Goal: Task Accomplishment & Management: Manage account settings

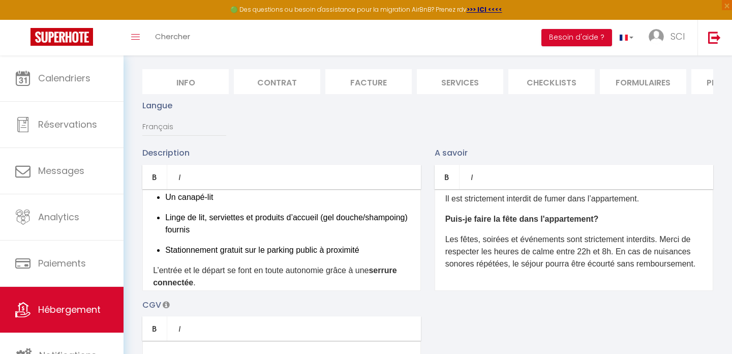
click at [285, 85] on li "Contrat" at bounding box center [277, 81] width 86 height 25
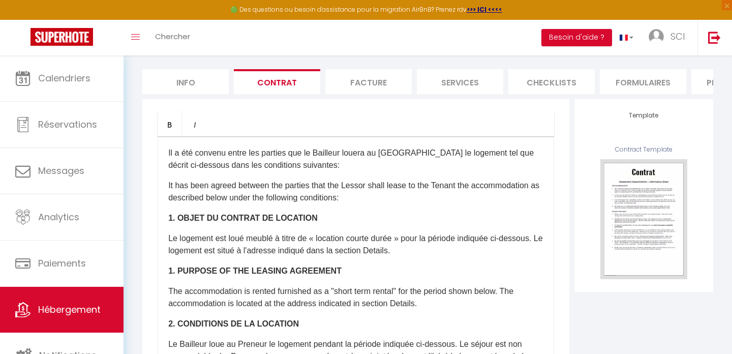
click at [197, 79] on li "Info" at bounding box center [185, 81] width 86 height 25
checkbox input "false"
checkbox input "true"
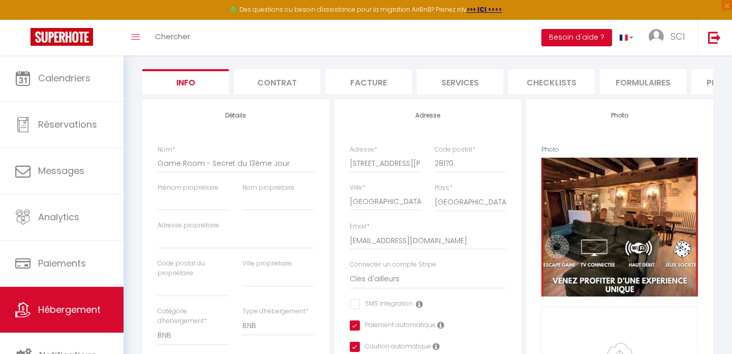
click at [286, 84] on li "Contrat" at bounding box center [277, 81] width 86 height 25
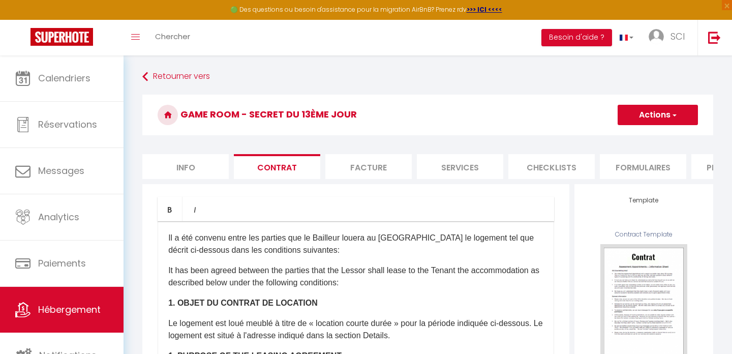
click at [369, 165] on li "Facture" at bounding box center [368, 166] width 86 height 25
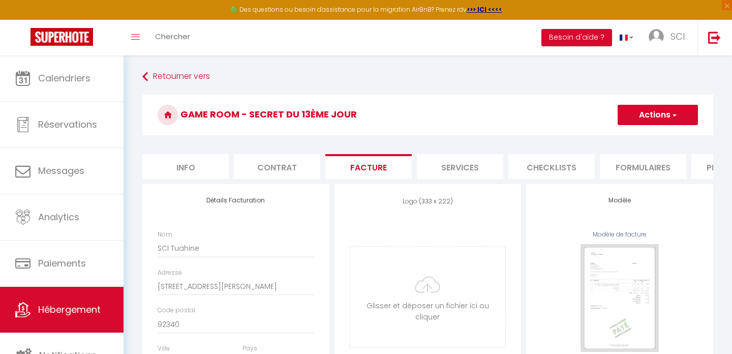
click at [452, 170] on li "Services" at bounding box center [460, 166] width 86 height 25
select select
checkbox input "true"
checkbox input "false"
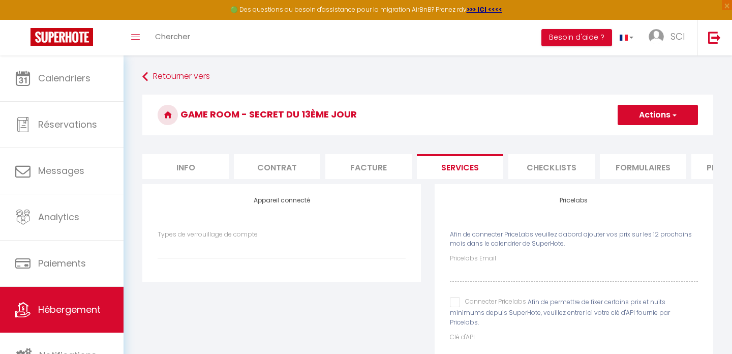
select select
click at [516, 165] on li "Checklists" at bounding box center [552, 166] width 86 height 25
checkbox input "true"
checkbox input "false"
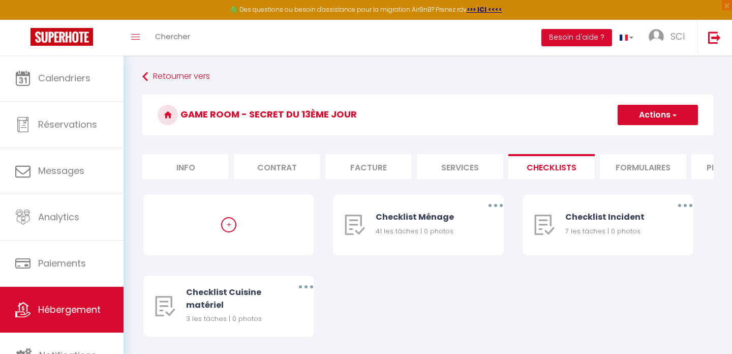
click at [653, 170] on li "Formulaires" at bounding box center [643, 166] width 86 height 25
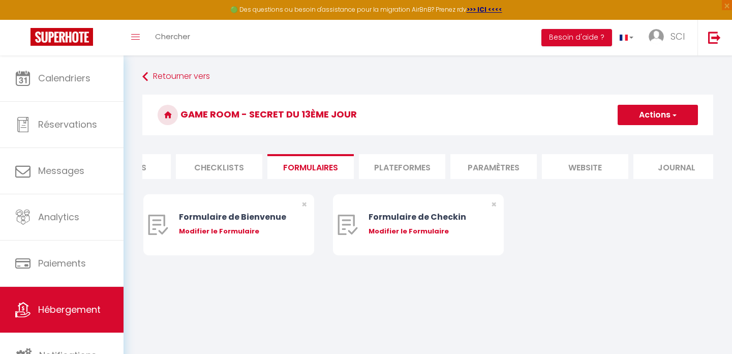
scroll to position [0, 344]
click at [418, 169] on li "Plateformes" at bounding box center [390, 166] width 86 height 25
select select
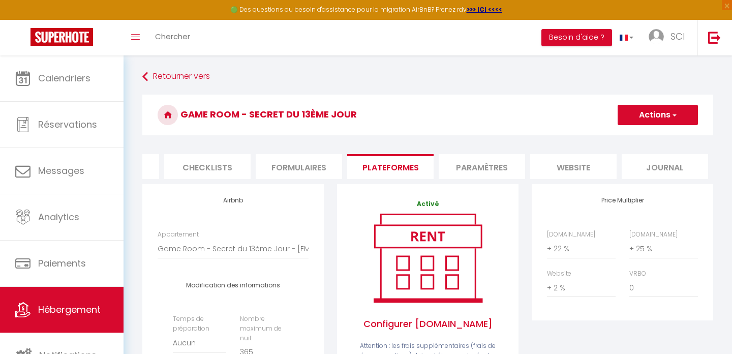
click at [483, 164] on li "Paramètres" at bounding box center [482, 166] width 86 height 25
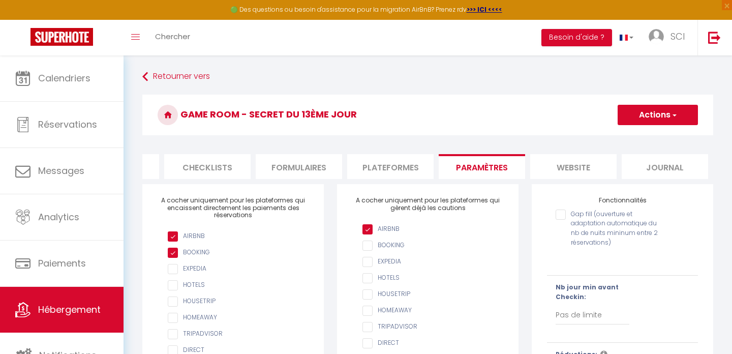
click at [572, 170] on li "website" at bounding box center [573, 166] width 86 height 25
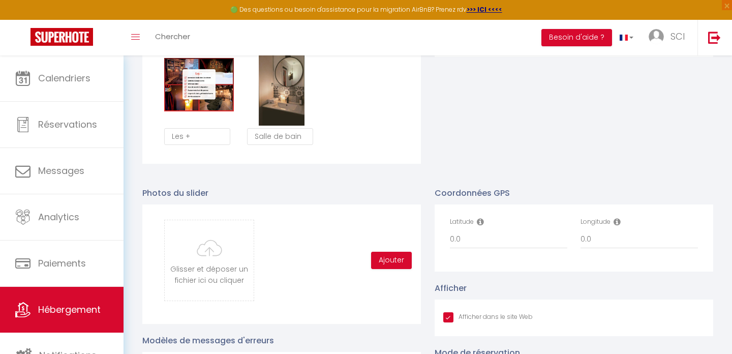
scroll to position [1037, 0]
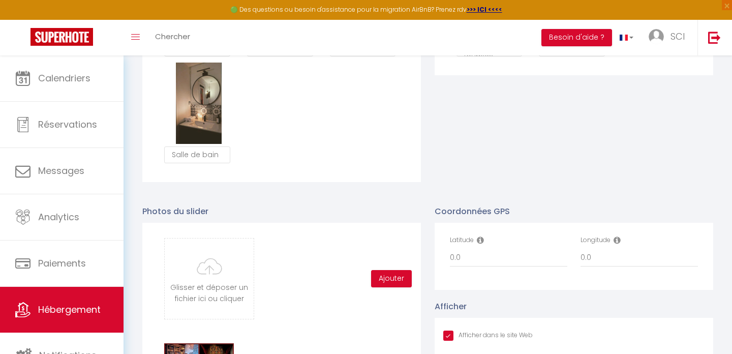
checkbox input "true"
checkbox input "false"
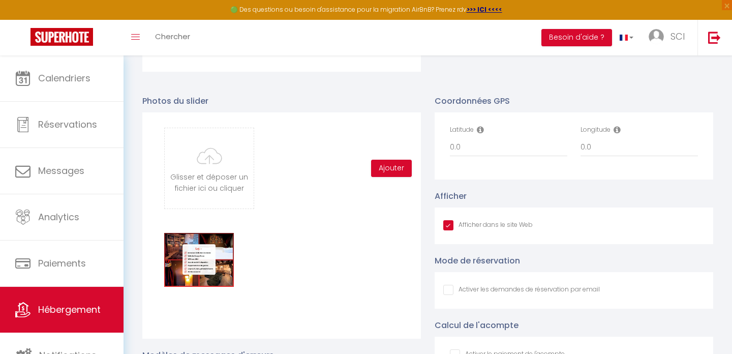
scroll to position [1145, 0]
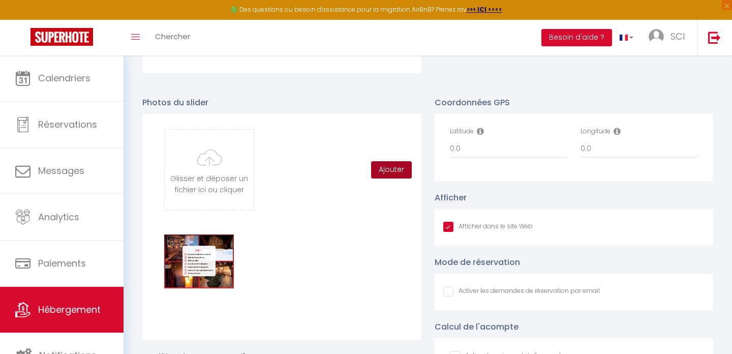
click at [396, 170] on button "Ajouter" at bounding box center [391, 169] width 41 height 17
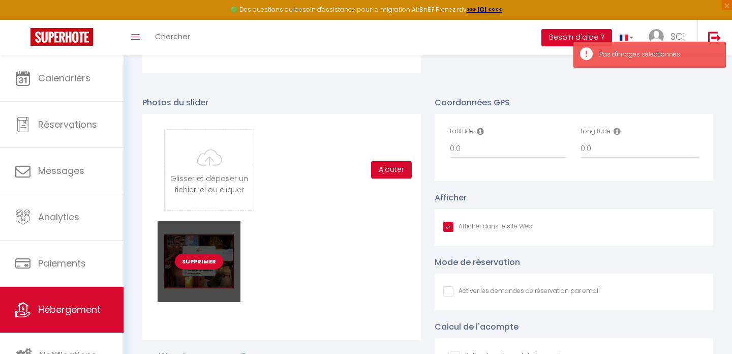
click at [197, 258] on button "Supprimer" at bounding box center [199, 261] width 48 height 15
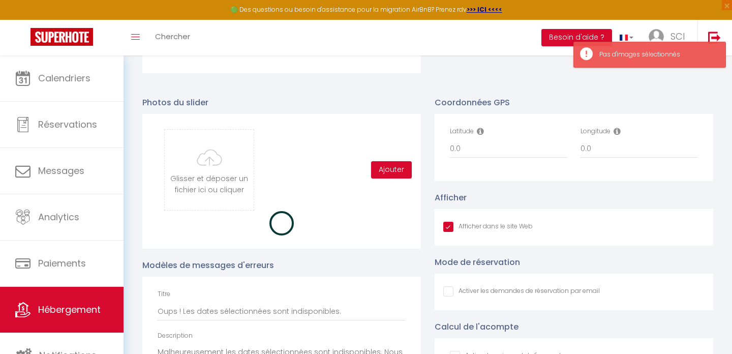
checkbox input "true"
checkbox input "false"
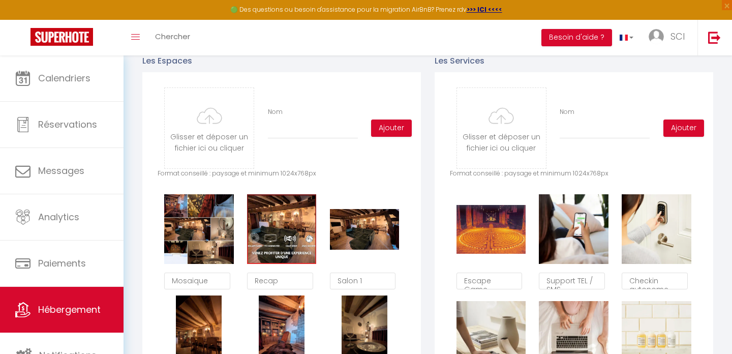
scroll to position [485, 0]
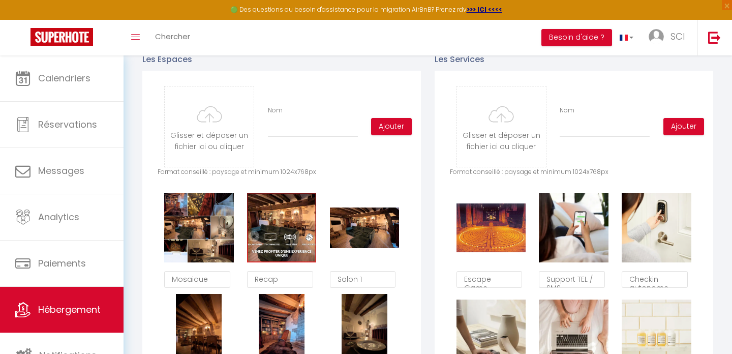
click at [320, 103] on div "Glisser et déposer un fichier ici ou cliquer Ooops, something wrong happened. R…" at bounding box center [282, 126] width 248 height 81
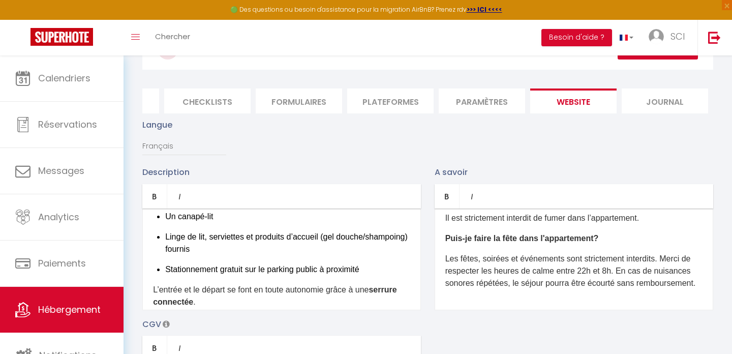
scroll to position [65, 0]
click at [670, 43] on link "SCI" at bounding box center [669, 38] width 56 height 36
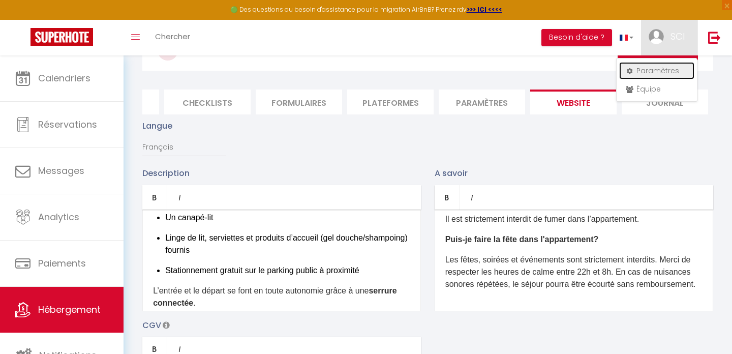
click at [656, 73] on link "Paramètres" at bounding box center [656, 70] width 75 height 17
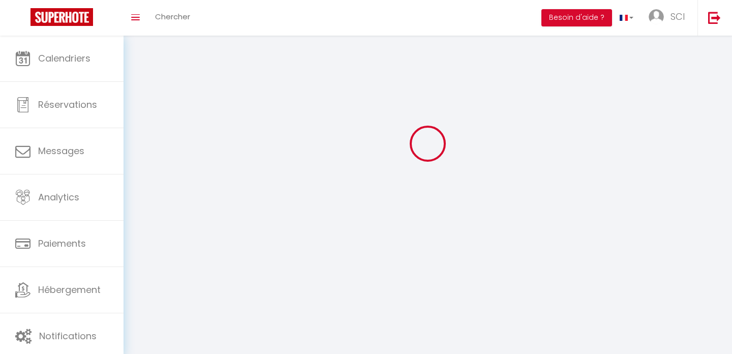
type input "SCI"
type input "Tuahine"
type input "[PHONE_NUMBER]"
type input "[STREET_ADDRESS][PERSON_NAME]"
type input "92340"
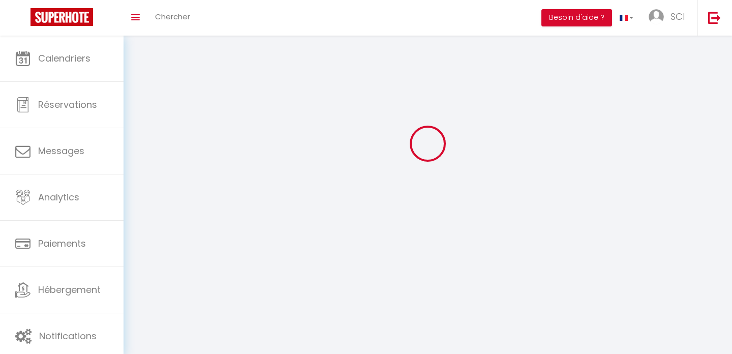
type input "[PERSON_NAME] (92340)"
type input "aRm5ZSRytuUt7jQyiXiWS6Oys"
type input "jzhnGt6AX0wAOXzMz8pHSe9pr"
type input "[URL][DOMAIN_NAME]"
select select "28"
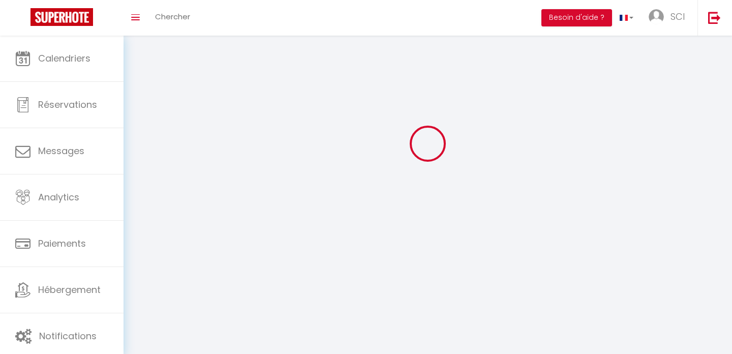
select select "fr"
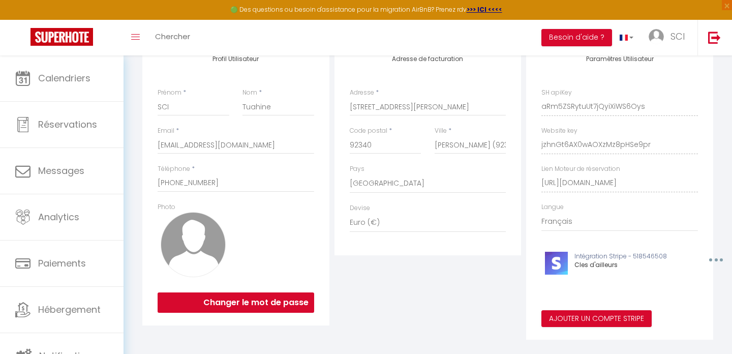
scroll to position [137, 0]
